Goal: Transaction & Acquisition: Subscribe to service/newsletter

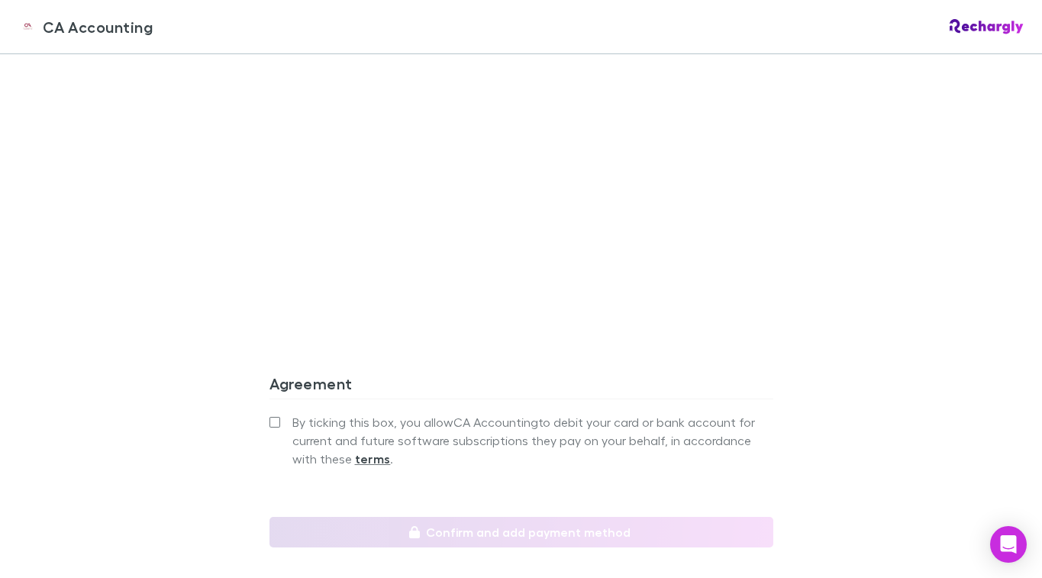
scroll to position [1365, 0]
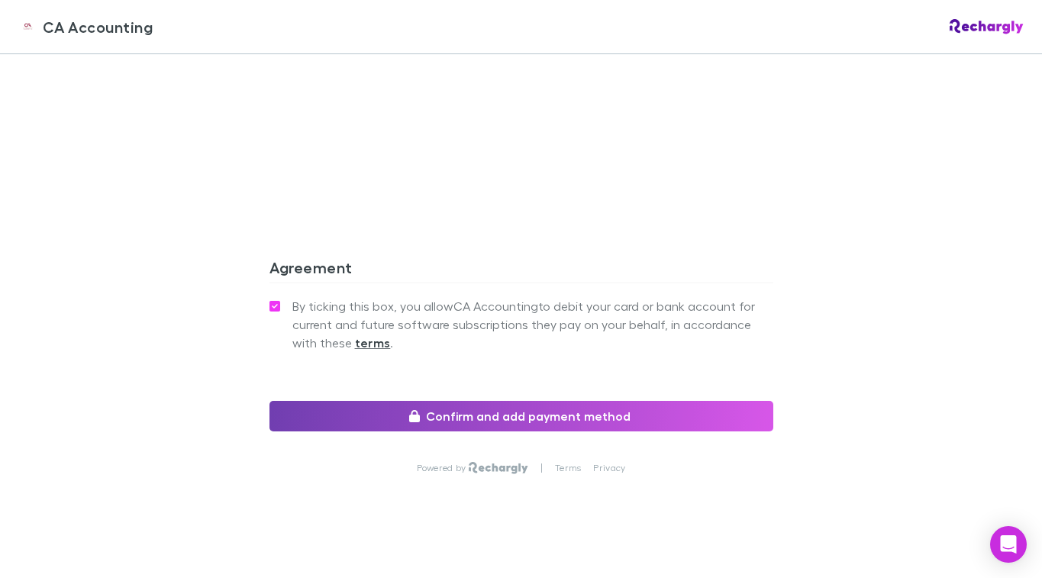
click at [512, 401] on button "Confirm and add payment method" at bounding box center [522, 416] width 504 height 31
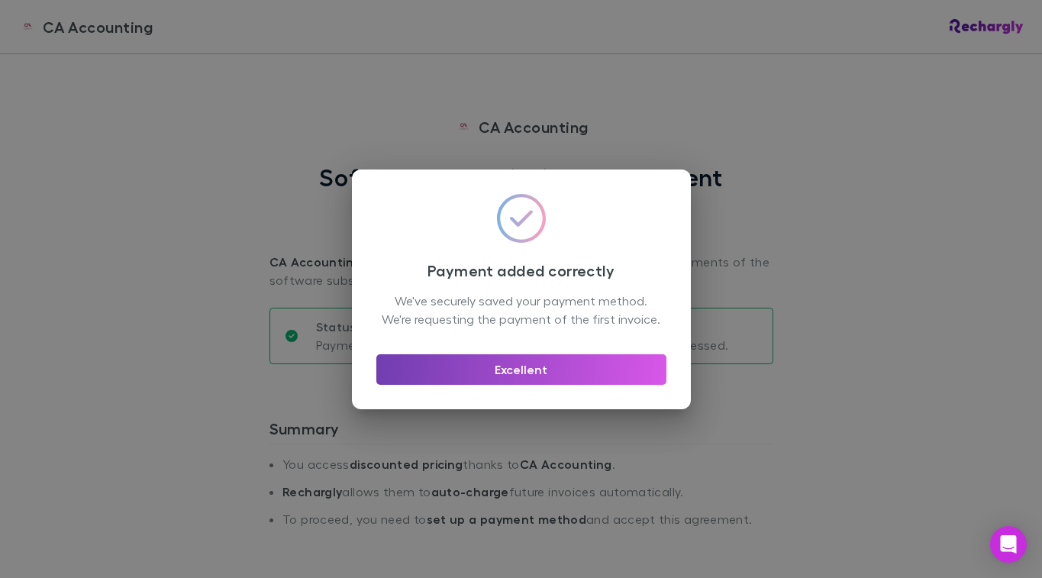
click at [555, 383] on button "Excellent" at bounding box center [521, 369] width 290 height 31
